Goal: Navigation & Orientation: Understand site structure

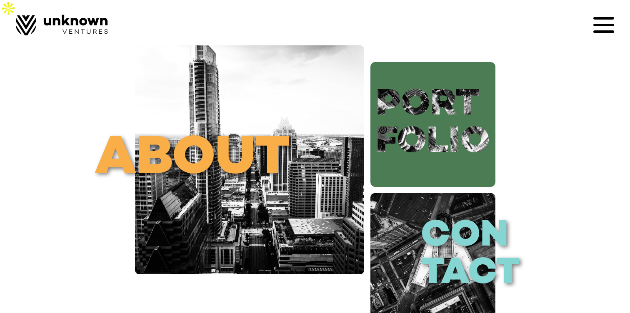
click at [444, 105] on link "port folio" at bounding box center [432, 124] width 125 height 125
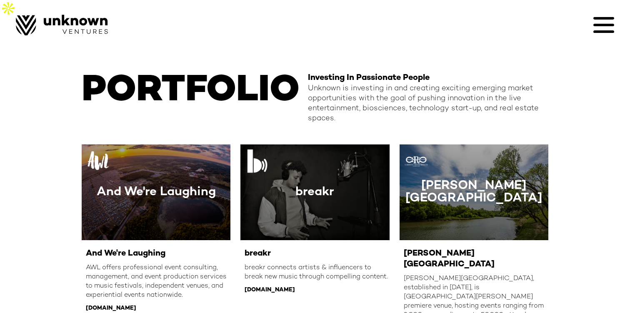
click at [596, 25] on icon at bounding box center [603, 25] width 21 height 2
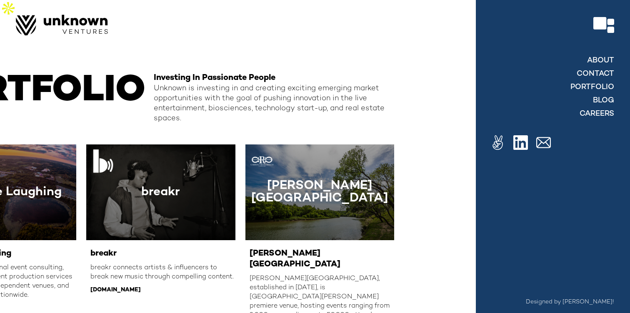
click at [596, 25] on div at bounding box center [603, 25] width 21 height 21
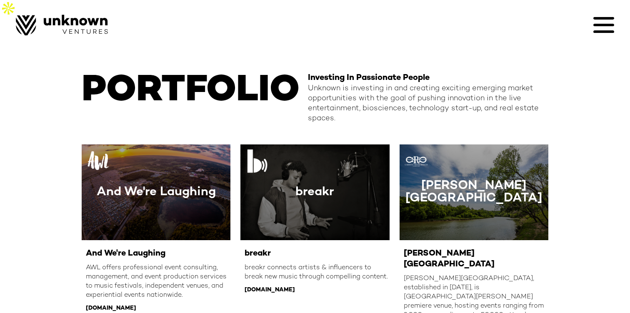
click at [603, 30] on icon at bounding box center [603, 25] width 21 height 21
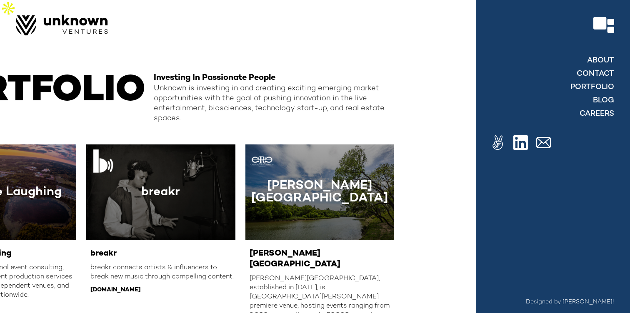
click at [607, 27] on div at bounding box center [603, 25] width 21 height 21
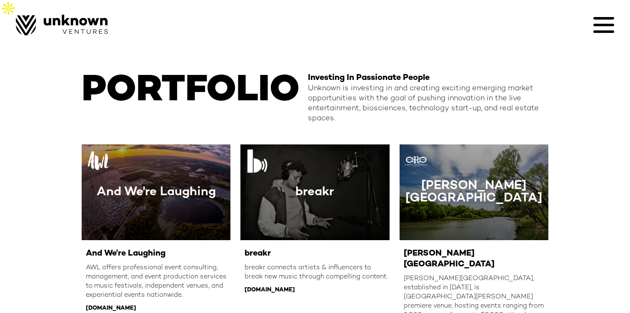
click at [607, 27] on icon at bounding box center [603, 25] width 21 height 21
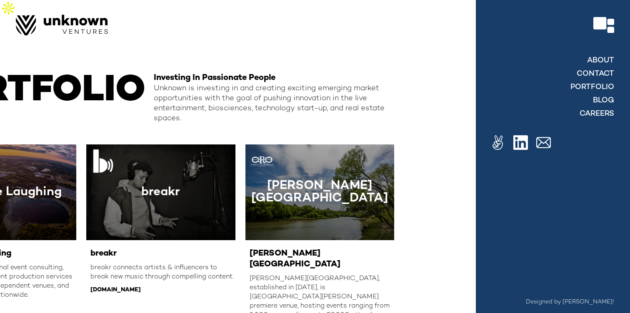
click at [607, 27] on div at bounding box center [603, 25] width 21 height 21
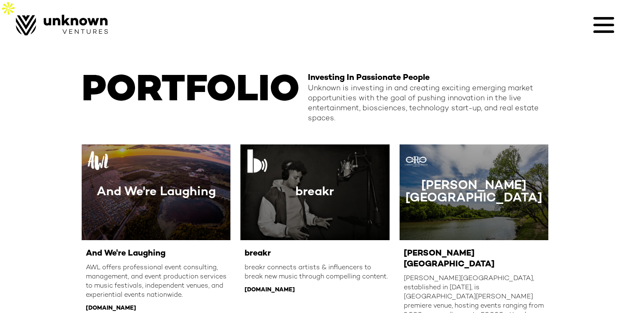
click at [607, 27] on div at bounding box center [603, 25] width 21 height 21
click at [607, 28] on icon at bounding box center [603, 25] width 21 height 21
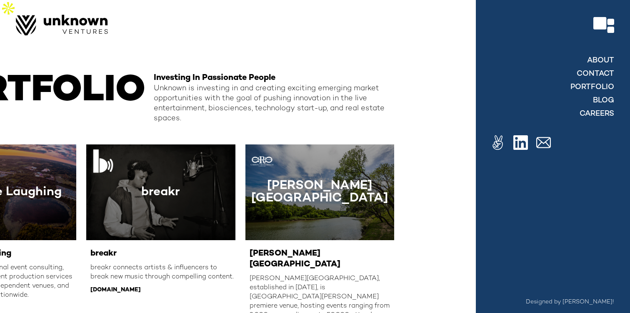
click at [607, 28] on div at bounding box center [603, 25] width 21 height 21
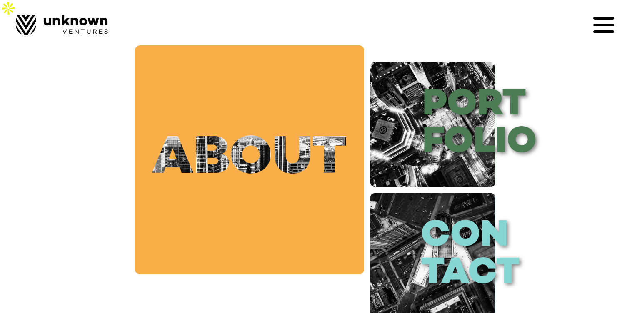
click at [326, 176] on link "about" at bounding box center [249, 159] width 229 height 229
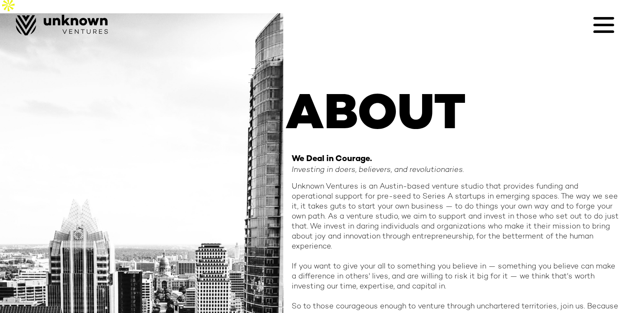
scroll to position [47, 0]
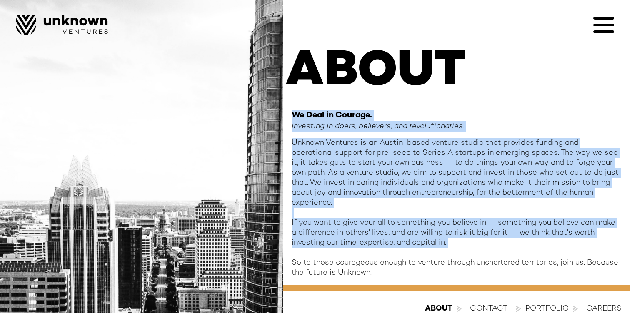
drag, startPoint x: 292, startPoint y: 95, endPoint x: 420, endPoint y: 225, distance: 182.0
click at [420, 225] on div "We Deal in Courage. Investing in doers, believers, and revolutionaries. Unknown…" at bounding box center [457, 194] width 330 height 168
click at [354, 154] on div "Unknown Ventures is an Austin-based venture studio that provides funding and op…" at bounding box center [457, 208] width 330 height 140
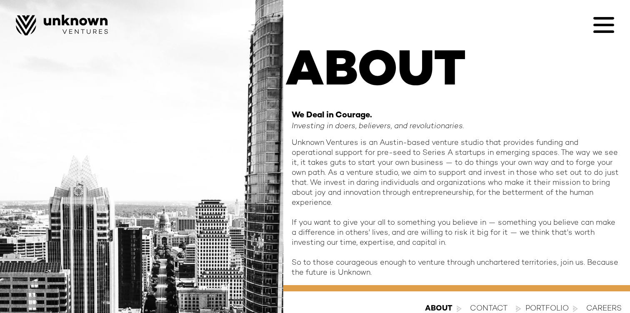
click at [603, 23] on icon at bounding box center [603, 25] width 21 height 21
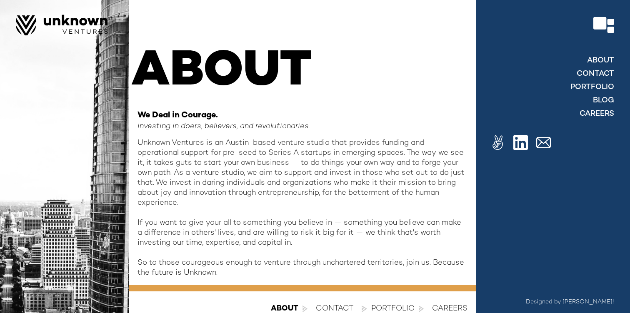
click at [591, 82] on div "About contact Portfolio blog Careers" at bounding box center [552, 87] width 124 height 67
click at [588, 86] on link "Portfolio" at bounding box center [591, 87] width 45 height 10
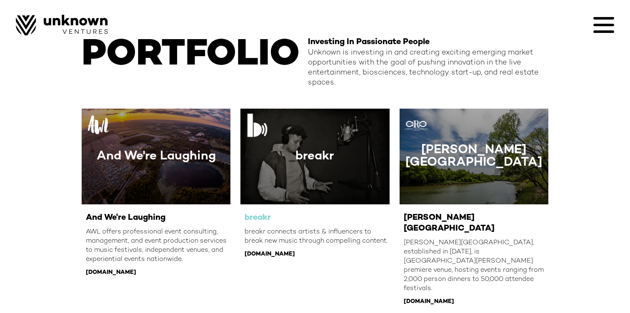
scroll to position [37, 0]
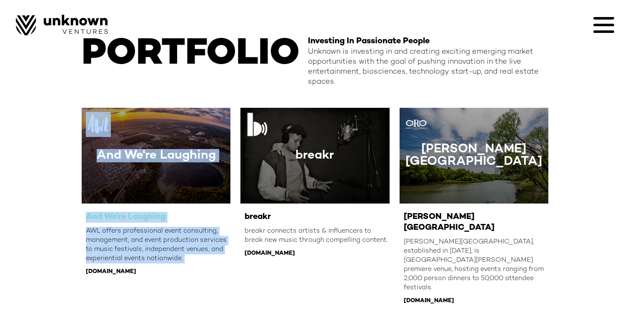
drag, startPoint x: 59, startPoint y: 202, endPoint x: 162, endPoint y: 250, distance: 113.3
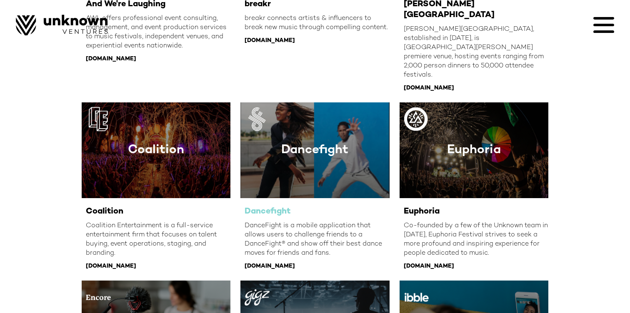
scroll to position [254, 0]
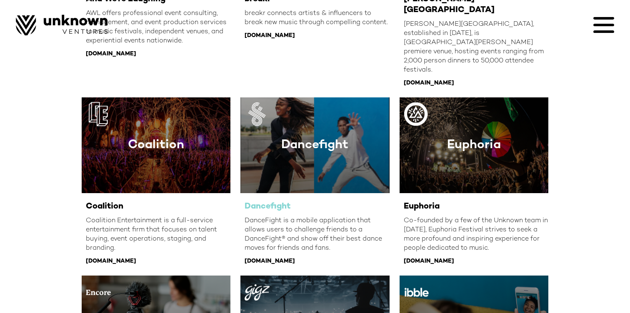
drag, startPoint x: 230, startPoint y: 171, endPoint x: 334, endPoint y: 219, distance: 114.4
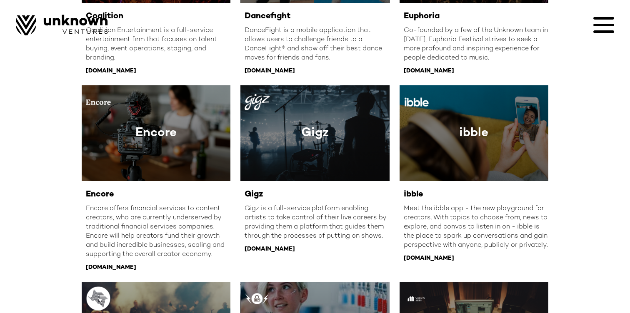
scroll to position [446, 0]
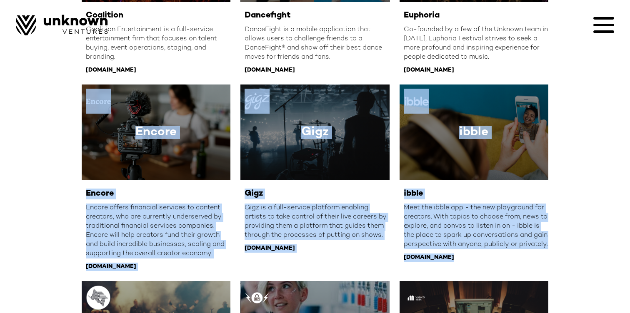
drag, startPoint x: 22, startPoint y: 166, endPoint x: 144, endPoint y: 294, distance: 176.8
click at [144, 294] on div "PORTFOLIO Investing In Passionate People Unknown is investing in and creating e…" at bounding box center [315, 213] width 630 height 1285
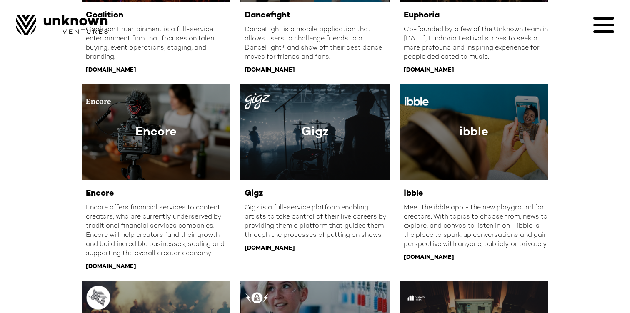
click at [47, 208] on div "PORTFOLIO Investing In Passionate People Unknown is investing in and creating e…" at bounding box center [315, 213] width 630 height 1285
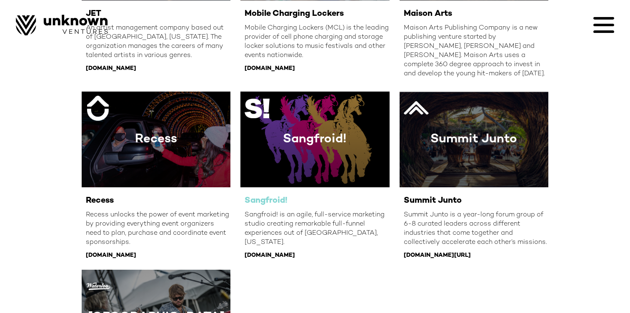
scroll to position [866, 0]
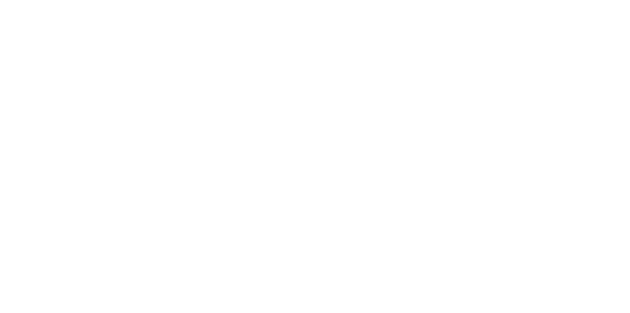
scroll to position [47, 0]
